Goal: Find specific page/section: Find specific page/section

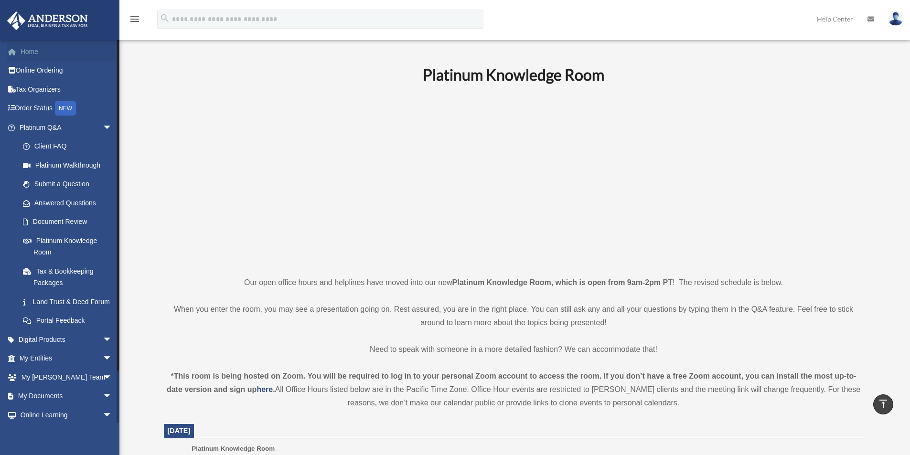
scroll to position [286, 0]
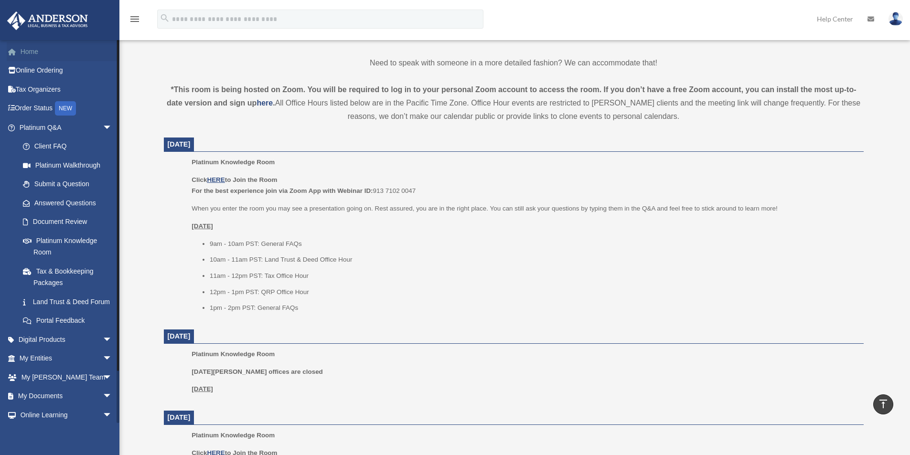
click at [26, 48] on link "Home" at bounding box center [67, 51] width 120 height 19
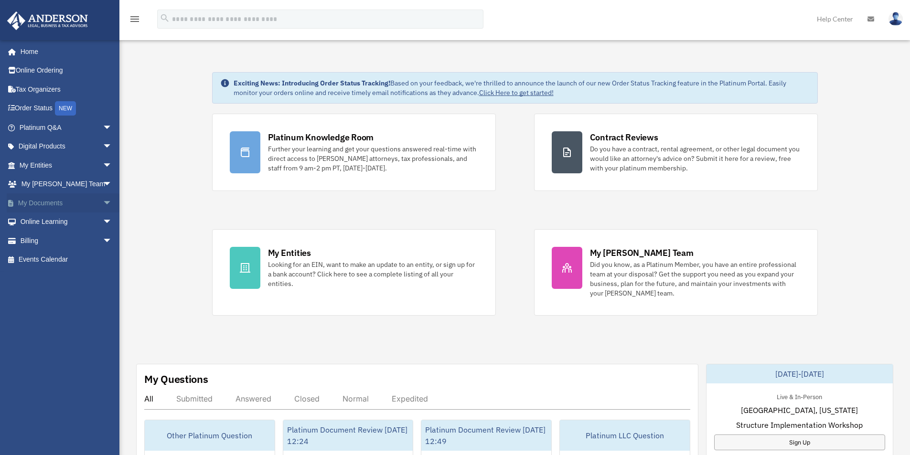
click at [103, 202] on span "arrow_drop_down" at bounding box center [112, 203] width 19 height 20
click at [39, 219] on link "Box" at bounding box center [69, 221] width 113 height 19
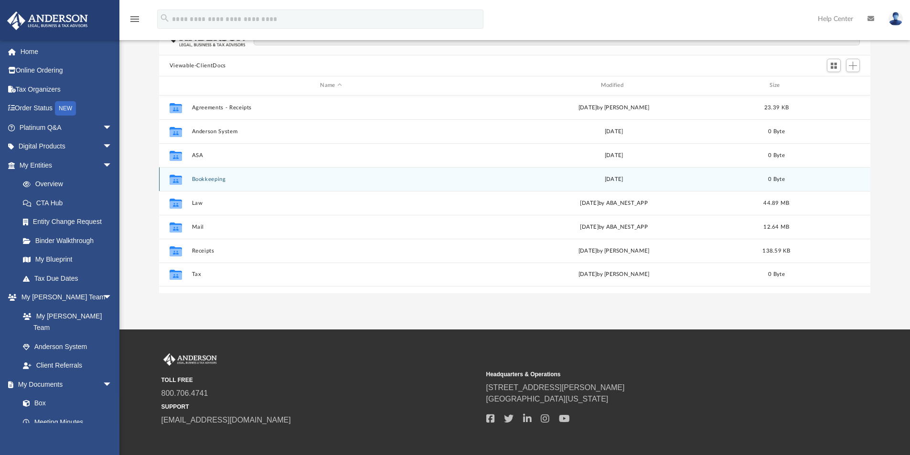
scroll to position [95, 0]
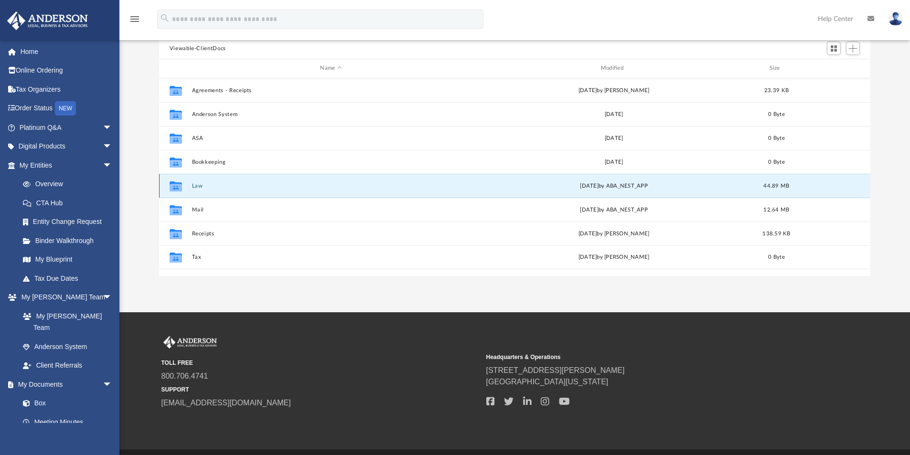
click at [194, 185] on button "Law" at bounding box center [330, 186] width 278 height 6
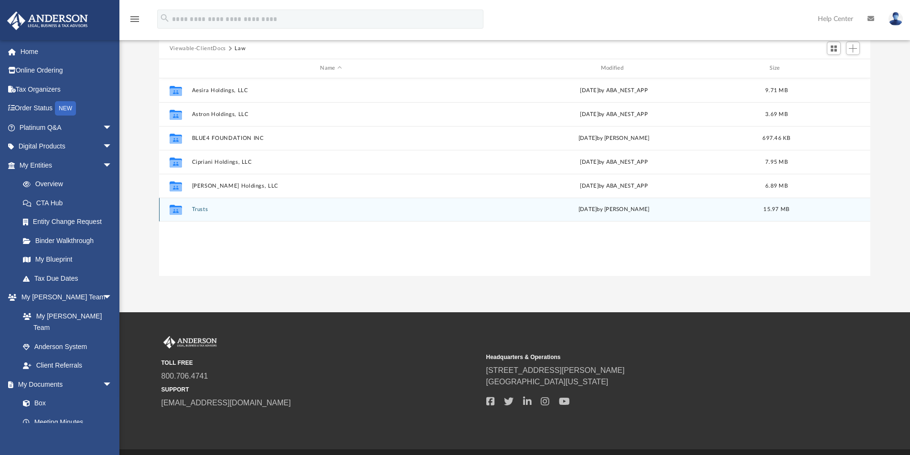
click at [201, 206] on button "Trusts" at bounding box center [330, 209] width 278 height 6
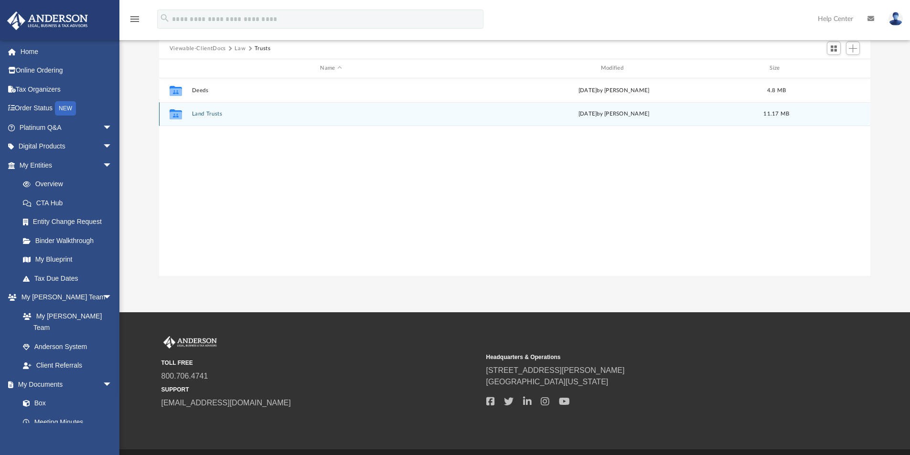
click at [615, 114] on div "[DATE] by [PERSON_NAME]" at bounding box center [613, 114] width 278 height 9
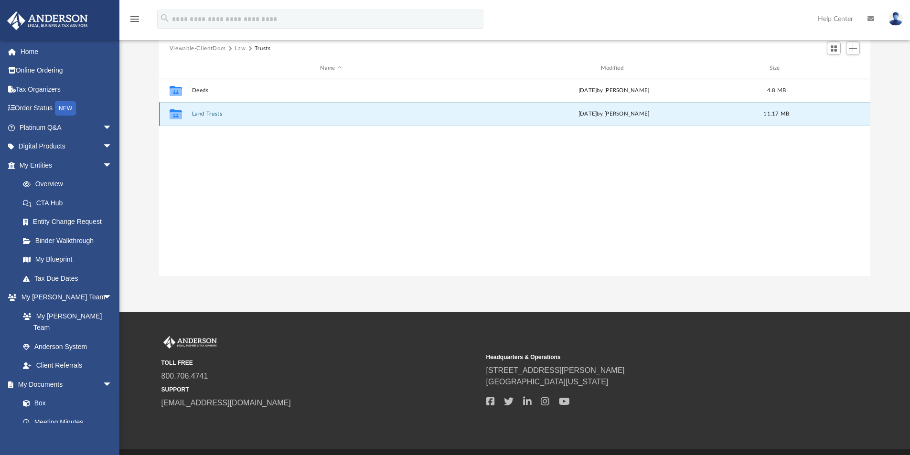
click at [610, 115] on div "[DATE] by [PERSON_NAME]" at bounding box center [613, 114] width 278 height 9
click at [215, 112] on button "Land Trusts" at bounding box center [330, 114] width 278 height 6
